Goal: Transaction & Acquisition: Book appointment/travel/reservation

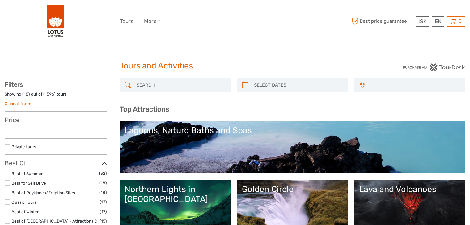
select select
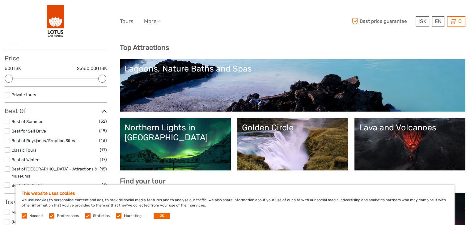
click at [52, 216] on label at bounding box center [51, 216] width 5 height 5
click at [0, 0] on input "checkbox" at bounding box center [0, 0] width 0 height 0
click at [88, 214] on label at bounding box center [87, 216] width 5 height 5
click at [0, 0] on input "checkbox" at bounding box center [0, 0] width 0 height 0
click at [116, 216] on label at bounding box center [118, 216] width 5 height 5
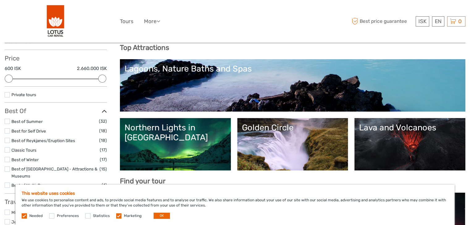
click at [0, 0] on input "checkbox" at bounding box center [0, 0] width 0 height 0
click at [166, 216] on button "OK" at bounding box center [161, 216] width 16 height 6
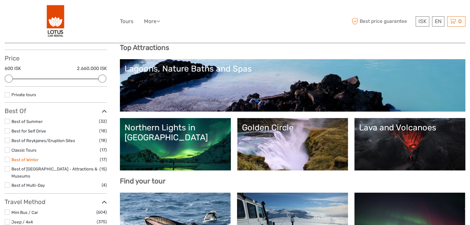
click at [19, 158] on link "Best of Winter" at bounding box center [24, 159] width 27 height 5
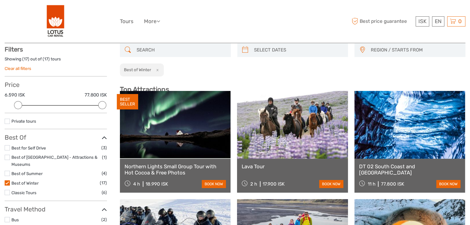
scroll to position [35, 0]
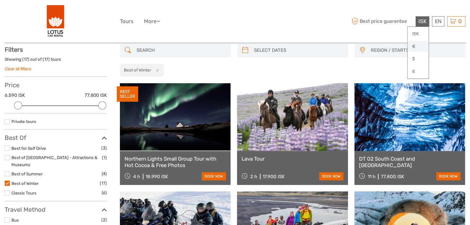
click at [416, 48] on link "€" at bounding box center [417, 46] width 21 height 11
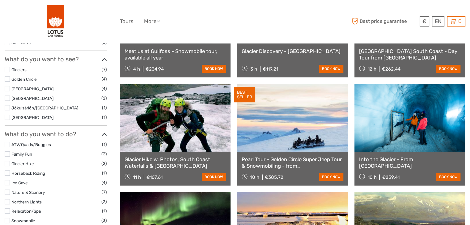
scroll to position [282, 0]
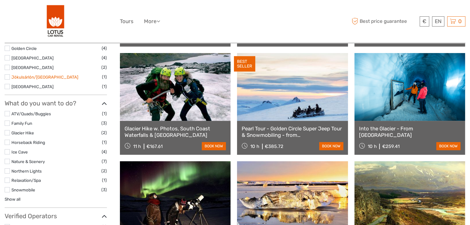
click at [46, 75] on link "Jökulsárlón/[GEOGRAPHIC_DATA]" at bounding box center [44, 77] width 67 height 5
